Goal: Task Accomplishment & Management: Manage account settings

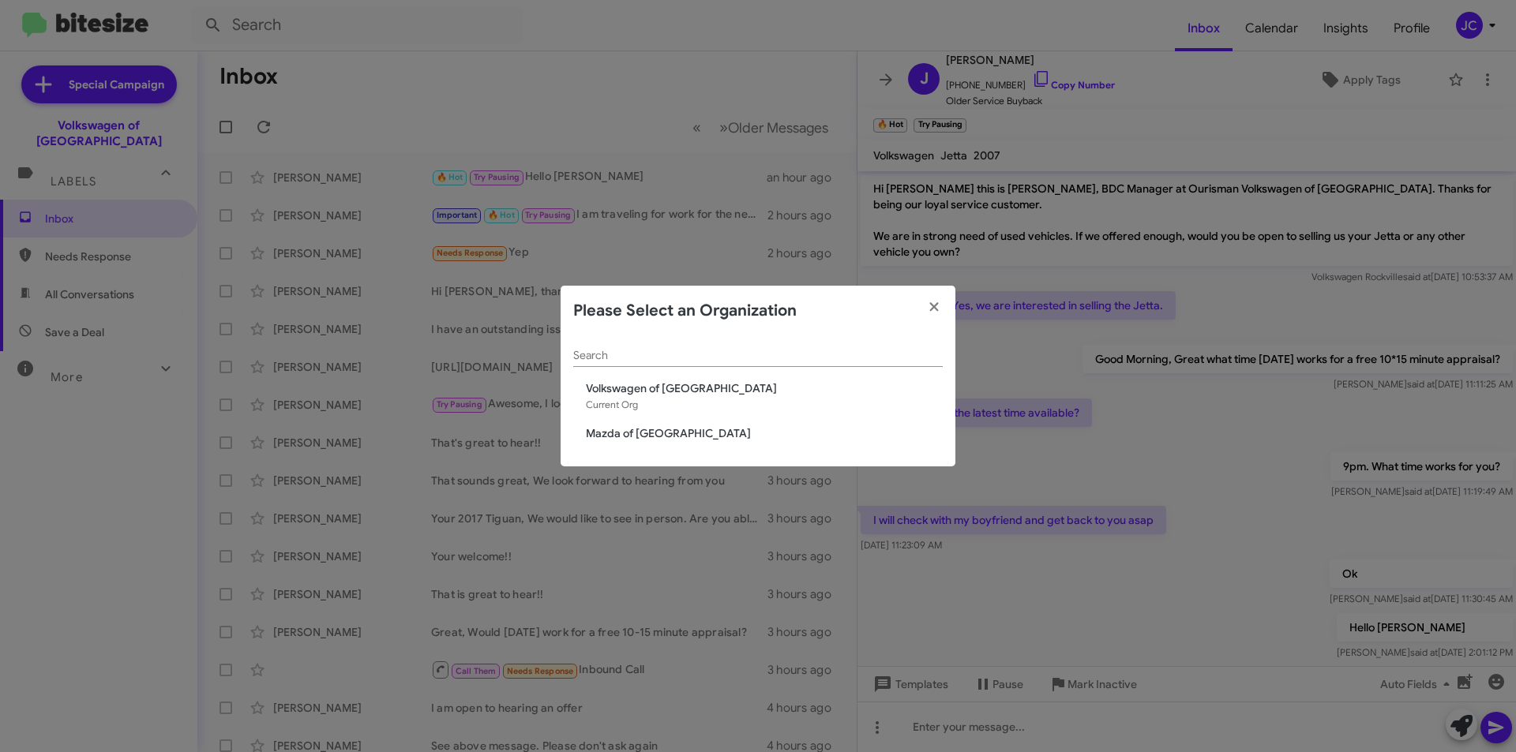
click at [598, 435] on span "Mazda of [GEOGRAPHIC_DATA]" at bounding box center [764, 434] width 357 height 16
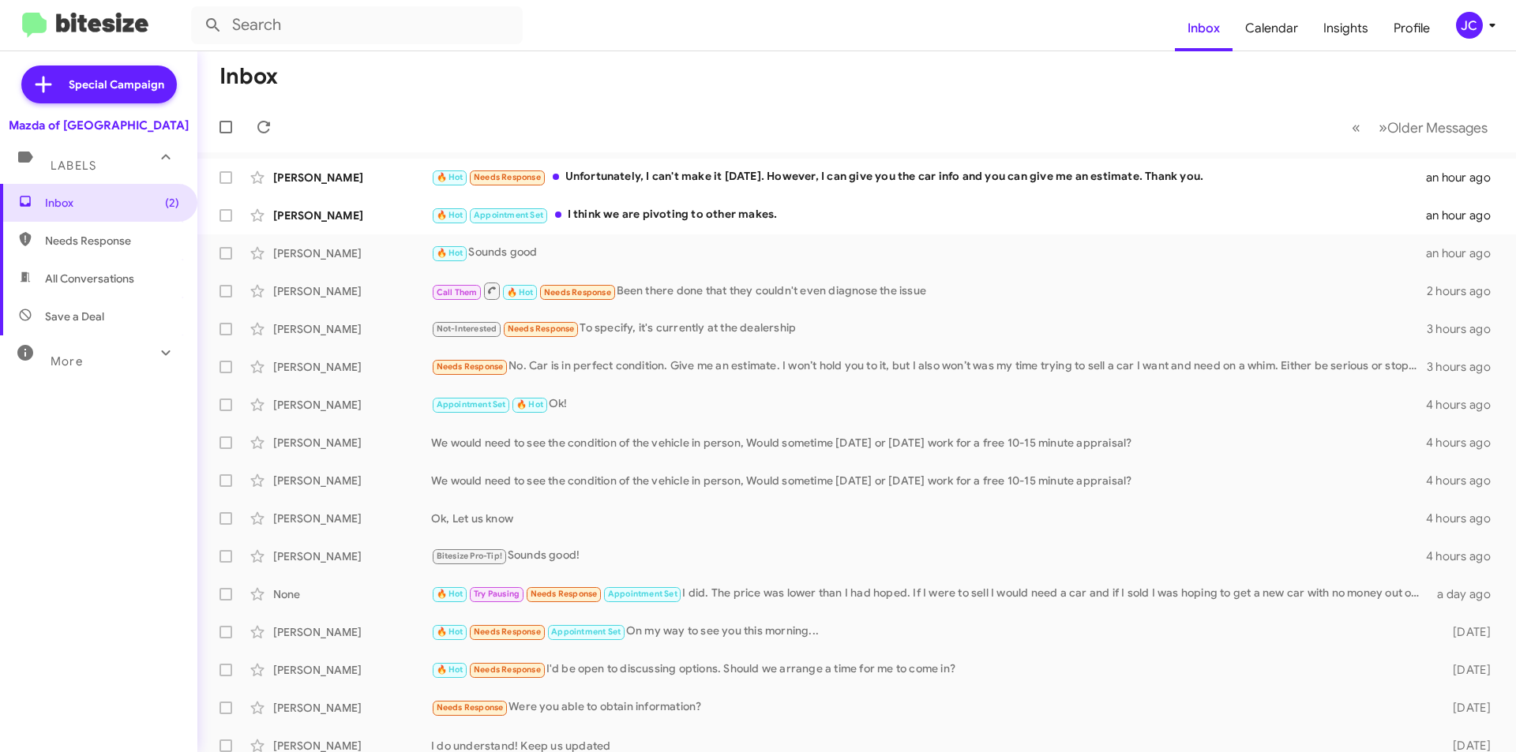
click at [1456, 36] on span "JC" at bounding box center [1478, 25] width 47 height 27
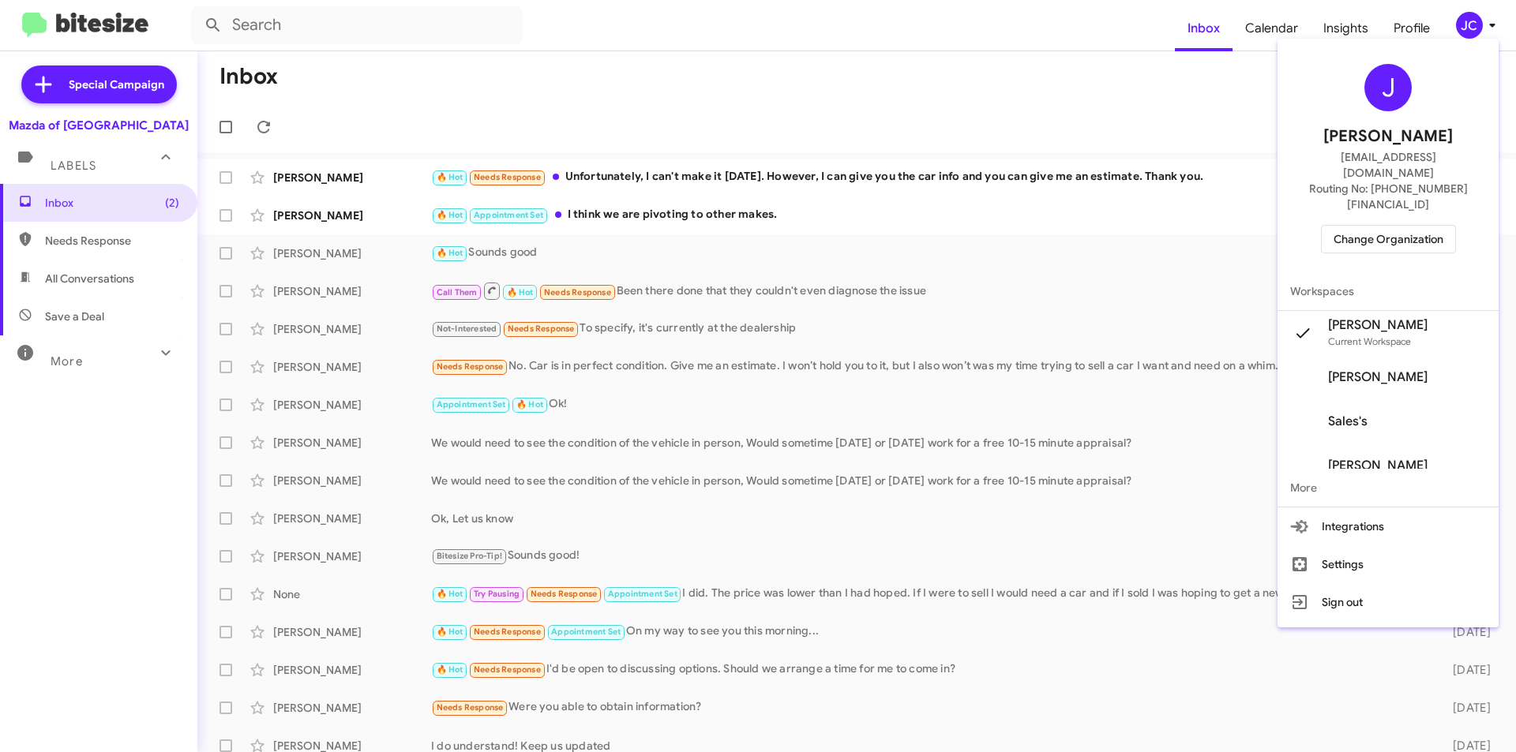
click at [1353, 226] on span "Change Organization" at bounding box center [1389, 239] width 110 height 27
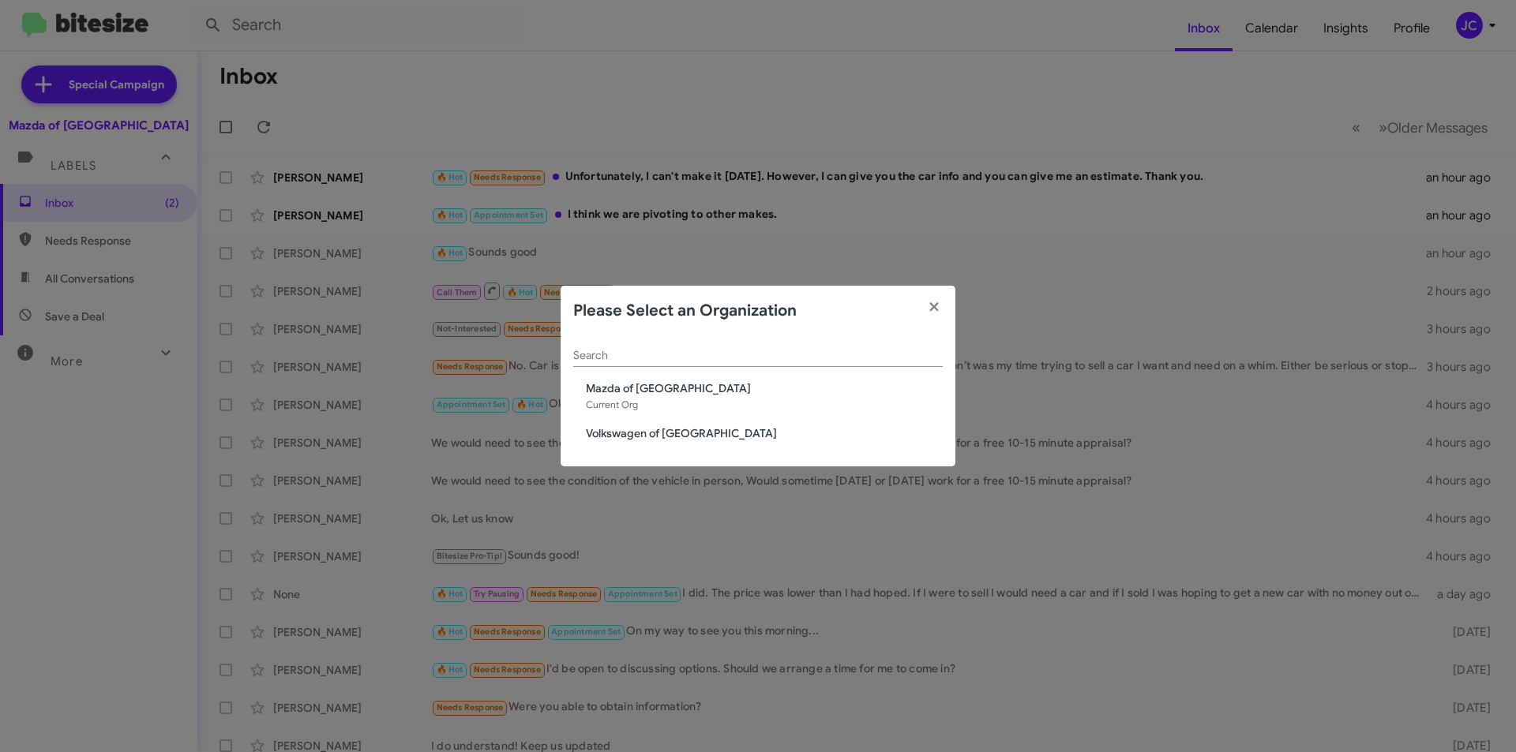
click at [651, 435] on span "Volkswagen of [GEOGRAPHIC_DATA]" at bounding box center [764, 434] width 357 height 16
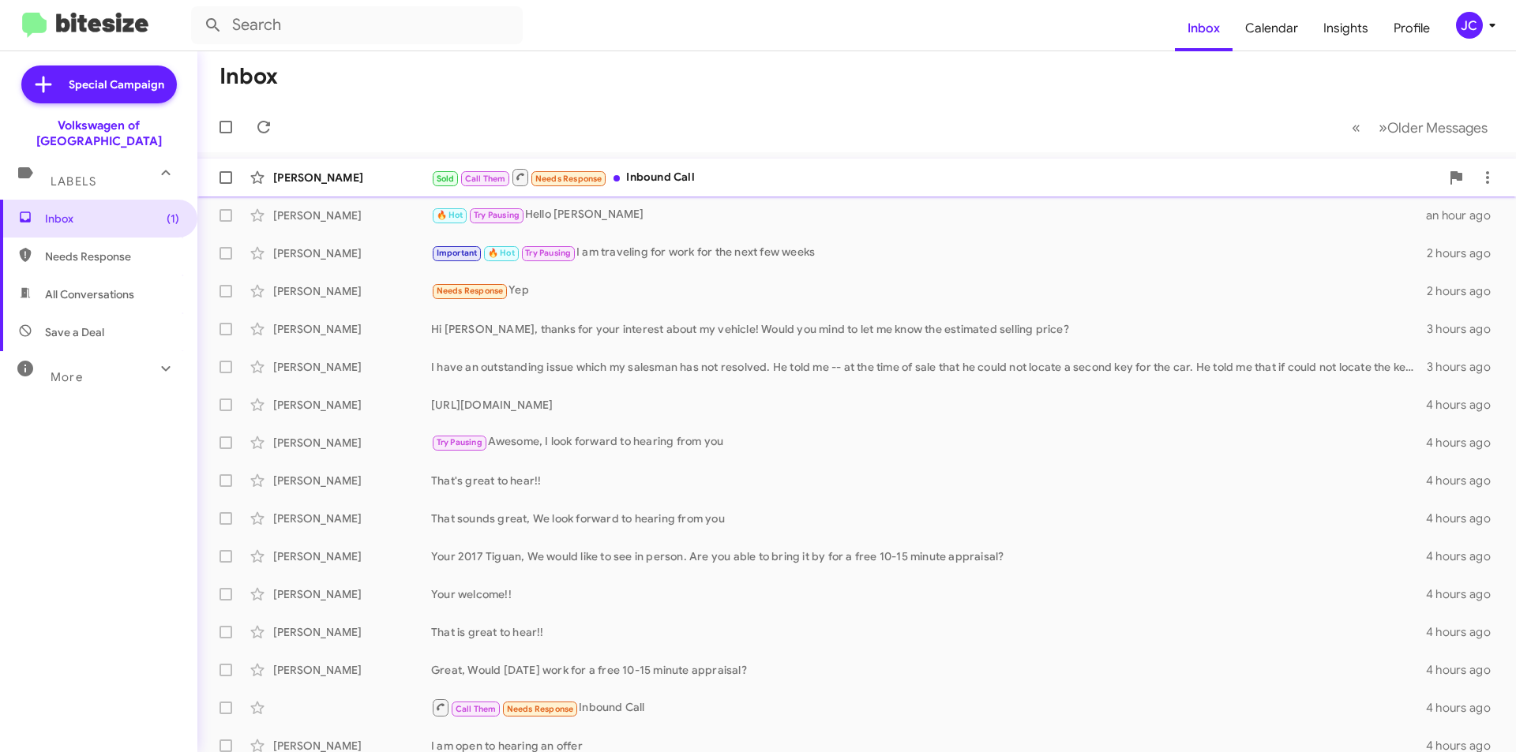
click at [840, 187] on div "Sold Call Them Needs Response Inbound Call" at bounding box center [935, 177] width 1009 height 20
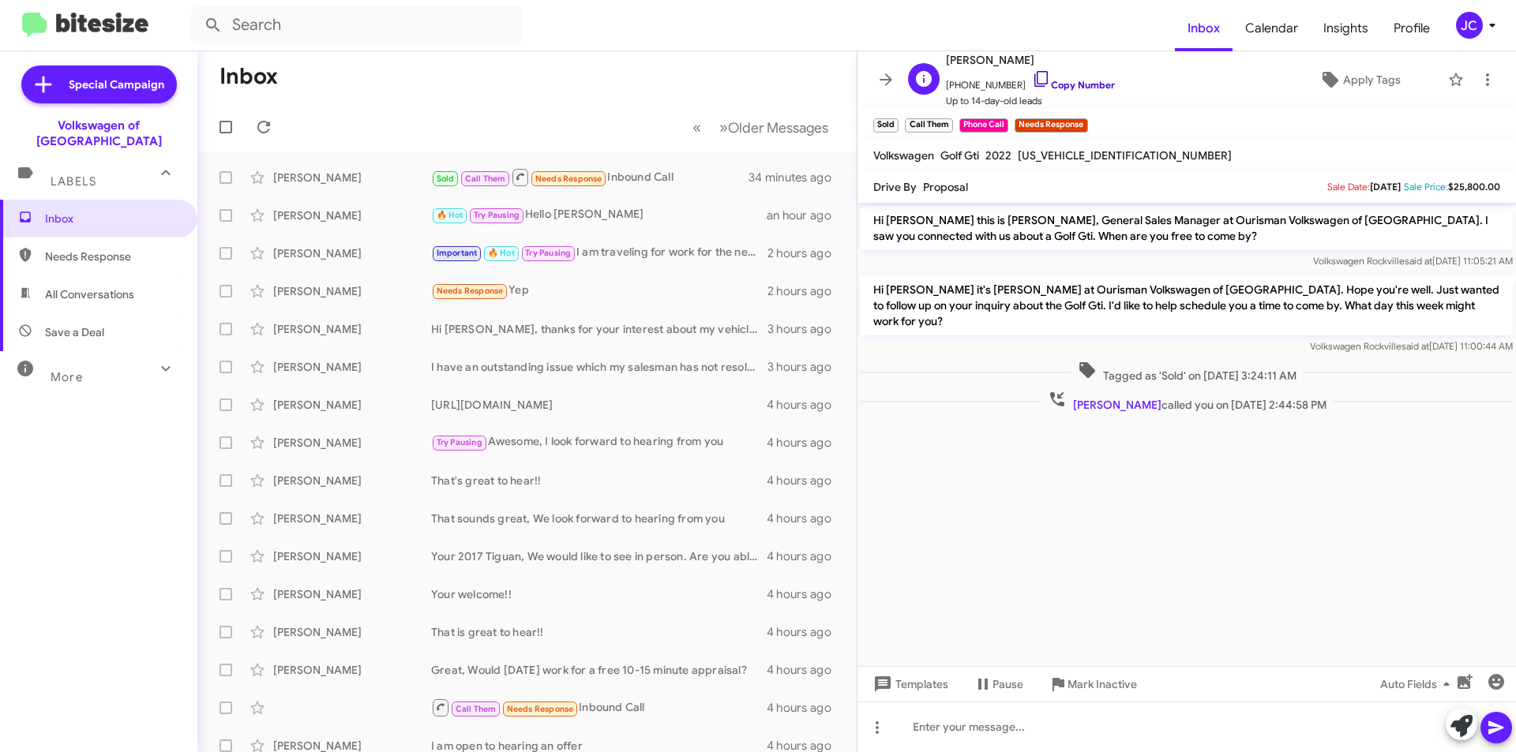
click at [1061, 80] on link "Copy Number" at bounding box center [1073, 85] width 83 height 12
